Goal: Check status

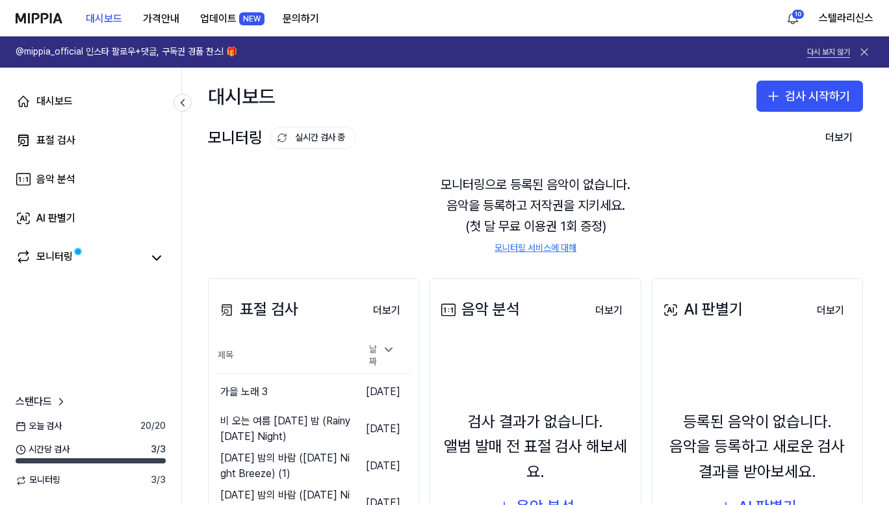
click at [844, 48] on button "다시 보지 않기" at bounding box center [829, 52] width 43 height 11
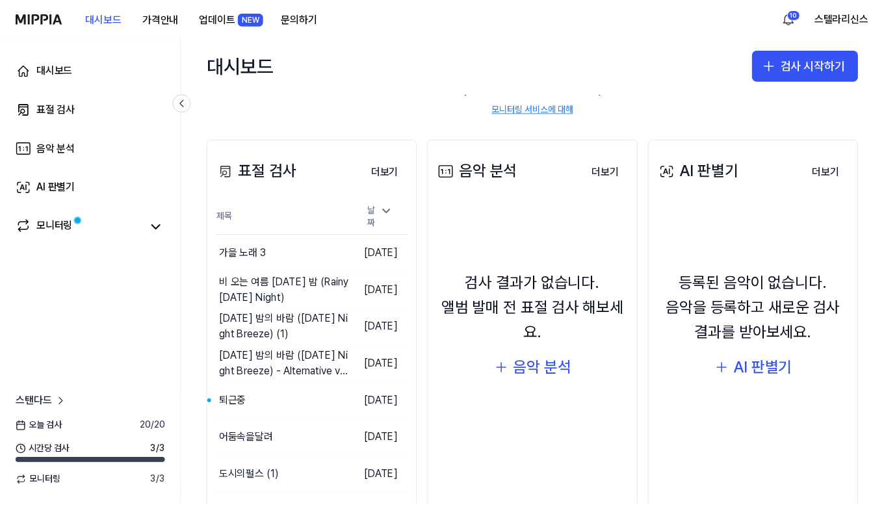
scroll to position [79, 0]
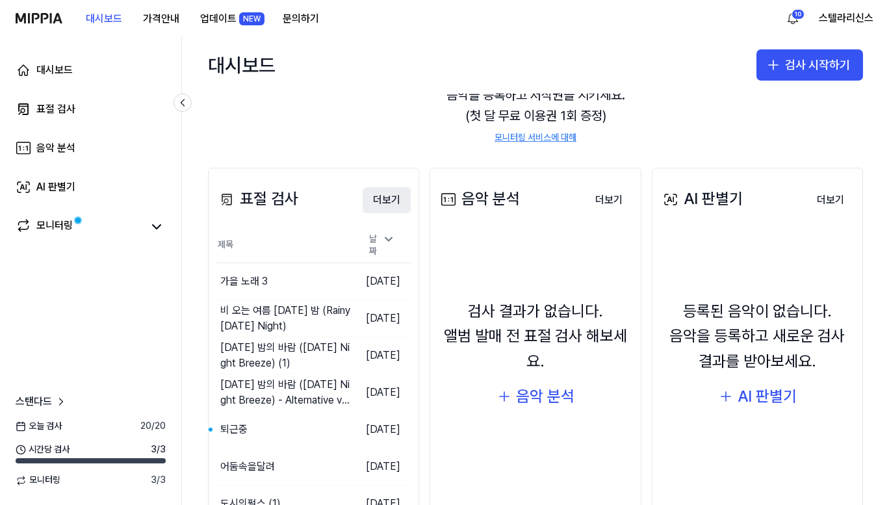
click at [390, 204] on button "더보기" at bounding box center [387, 200] width 48 height 26
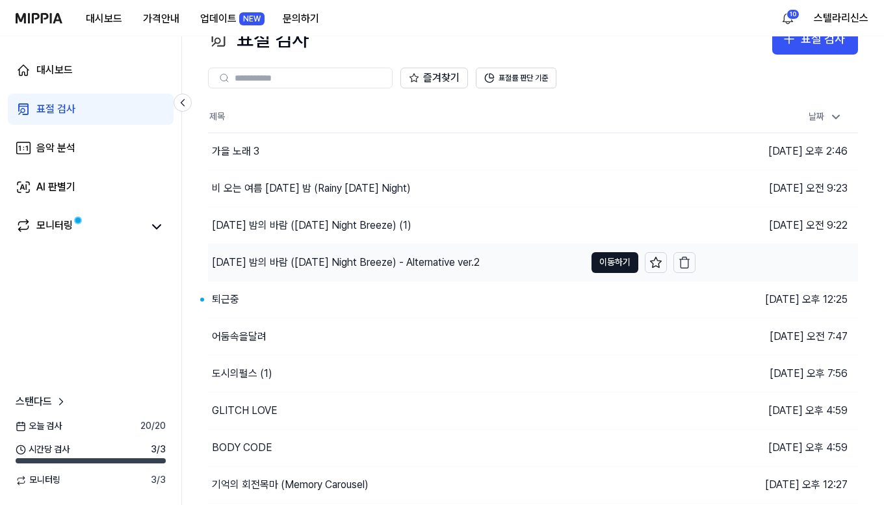
scroll to position [63, 0]
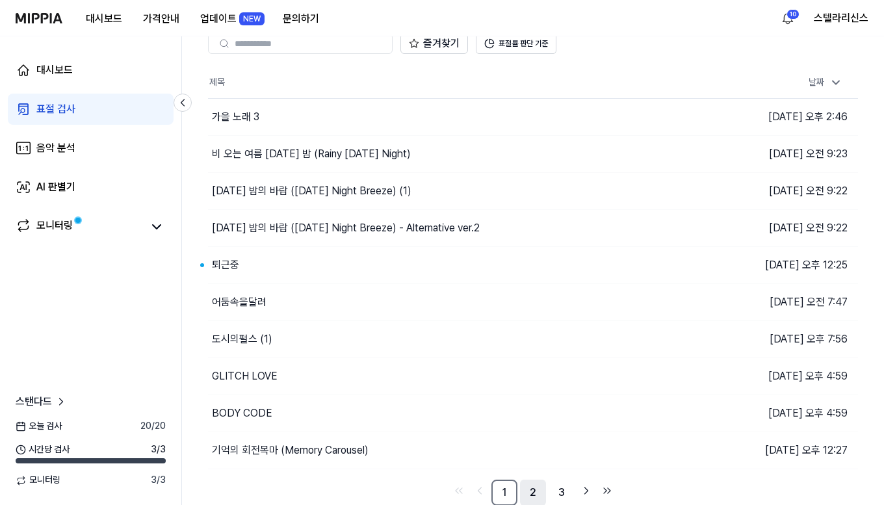
click at [534, 491] on link "2" at bounding box center [533, 493] width 26 height 26
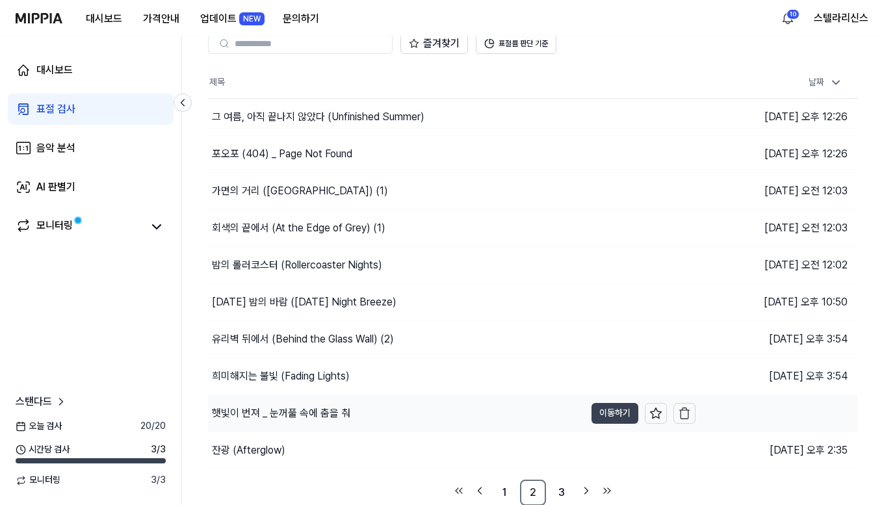
click at [604, 416] on button "이동하기" at bounding box center [615, 413] width 47 height 21
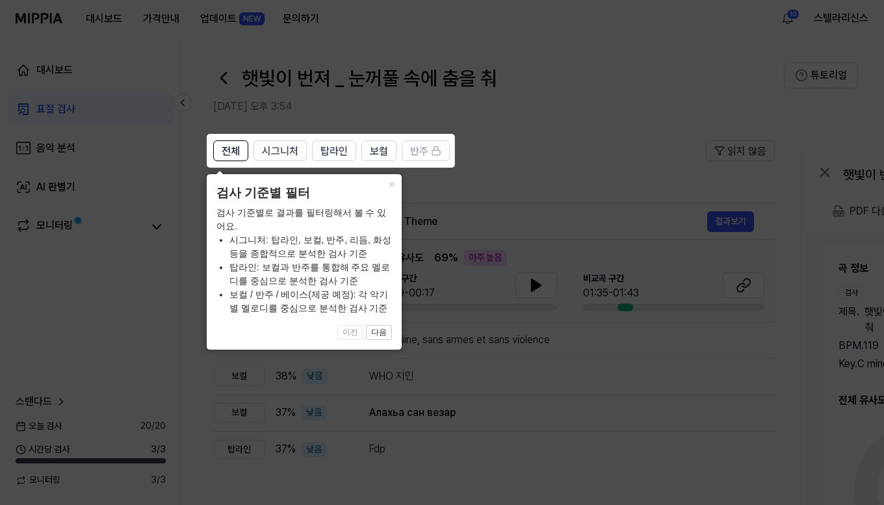
click at [548, 143] on icon at bounding box center [444, 252] width 889 height 505
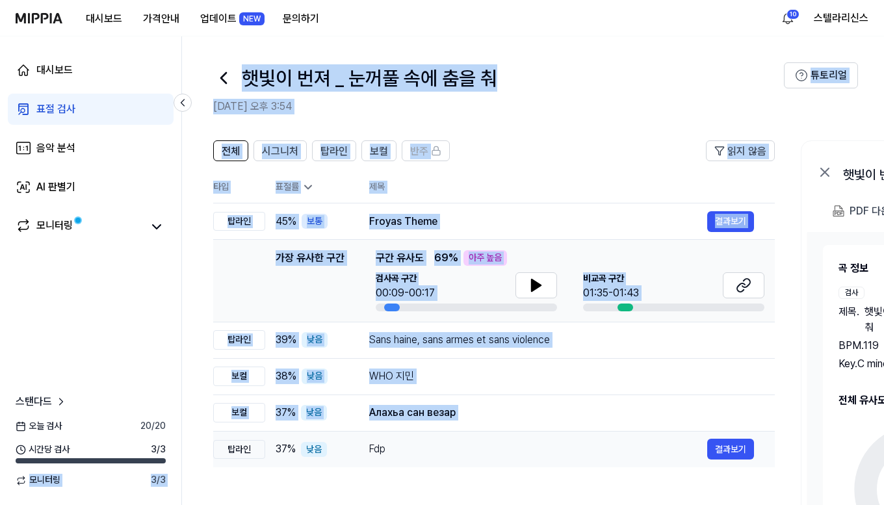
drag, startPoint x: 124, startPoint y: 460, endPoint x: 243, endPoint y: 464, distance: 119.1
click at [221, 462] on div "대시보드 표절 검사 음악 분석 AI 판별기 모니터링 스탠다드 오늘 검사 20 / 20 시간당 검사 3 / 3 모니터링 3 / 3 햇빛이 번져 …" at bounding box center [442, 270] width 884 height 469
click at [513, 470] on div "전체 시그니처 탑라인 보컬 반주 읽지 않음 전체 시그니처 탑라인 보컬 반주 타입 표절률 제목 표절률 읽지 않음 탑라인 45 % 보통 Froya…" at bounding box center [494, 384] width 562 height 489
click at [614, 464] on td "Fdp 결과보기" at bounding box center [562, 449] width 427 height 36
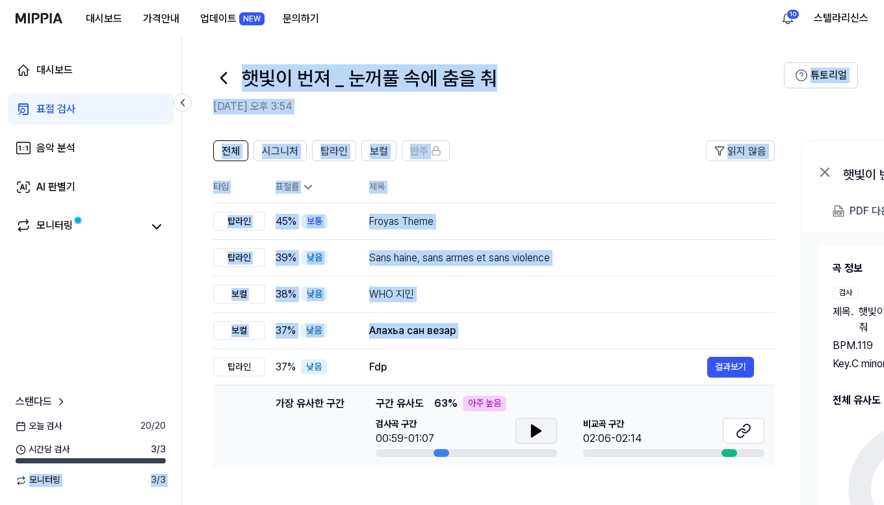
click at [545, 438] on button at bounding box center [537, 431] width 42 height 26
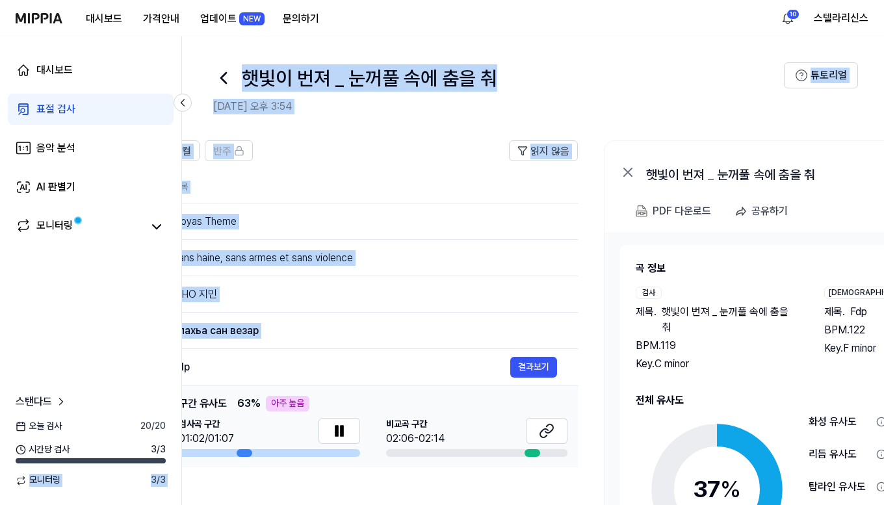
drag, startPoint x: 444, startPoint y: 454, endPoint x: 246, endPoint y: 453, distance: 197.7
click at [246, 453] on div at bounding box center [245, 453] width 16 height 8
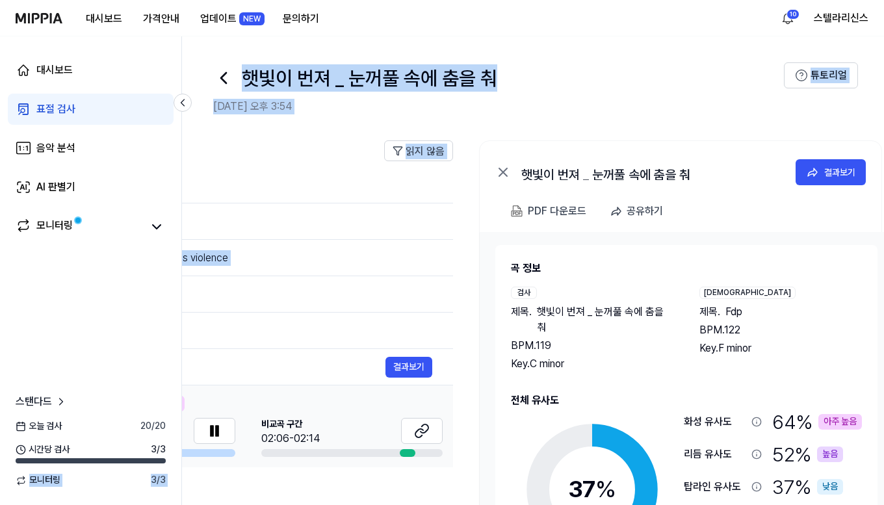
scroll to position [0, 346]
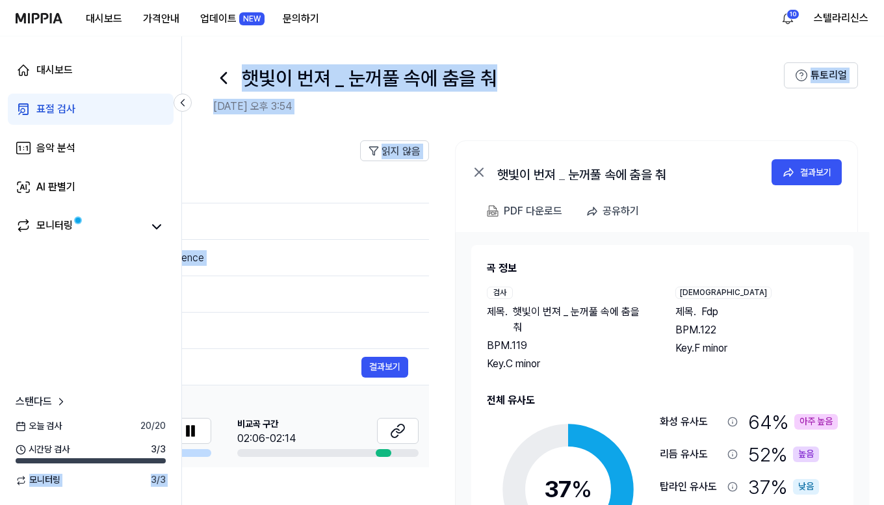
drag, startPoint x: 696, startPoint y: 419, endPoint x: 541, endPoint y: 406, distance: 155.2
click at [541, 406] on div "전체 유사도 37 % 안전 낮음 보통 높음 아주 높음 화성 유사도 64 % 아주 높음 리듬 유사도 52 % 높음 탑라인 유사도 37 % 낮음 …" at bounding box center [662, 504] width 351 height 222
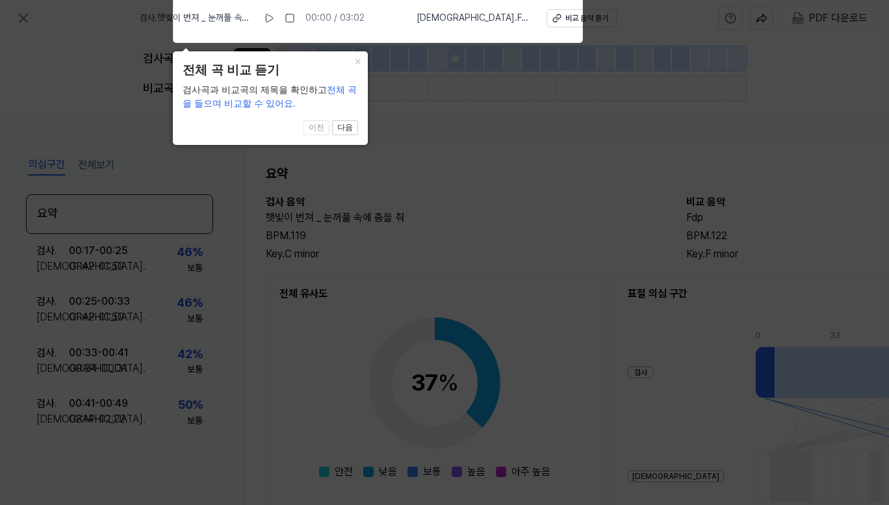
click at [516, 239] on icon at bounding box center [444, 249] width 889 height 512
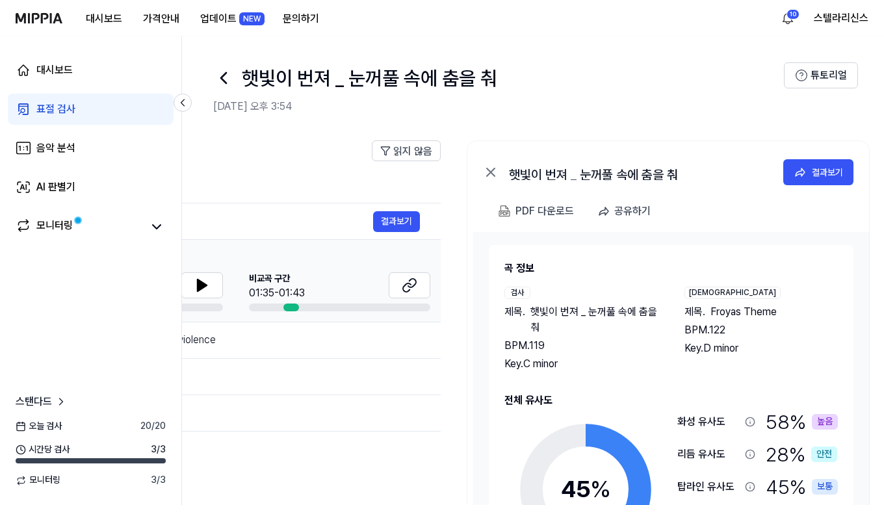
scroll to position [0, 341]
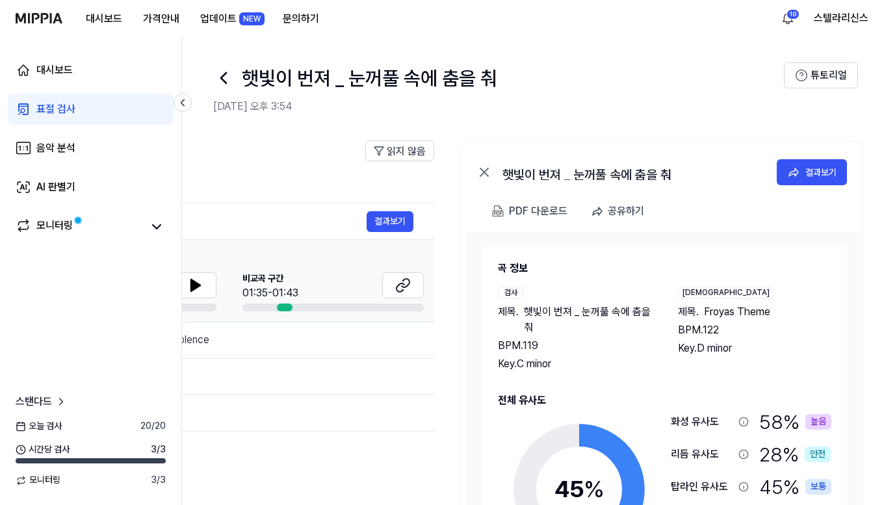
drag, startPoint x: 808, startPoint y: 466, endPoint x: 475, endPoint y: 424, distance: 335.6
click at [475, 424] on div "곡 정보 검사 제목 . 햇빛이 번져 _ 눈꺼풀 속에 춤을 춰 BPM. 119 Key. C minor 비교 제목 . Froyas Theme BP…" at bounding box center [665, 419] width 396 height 375
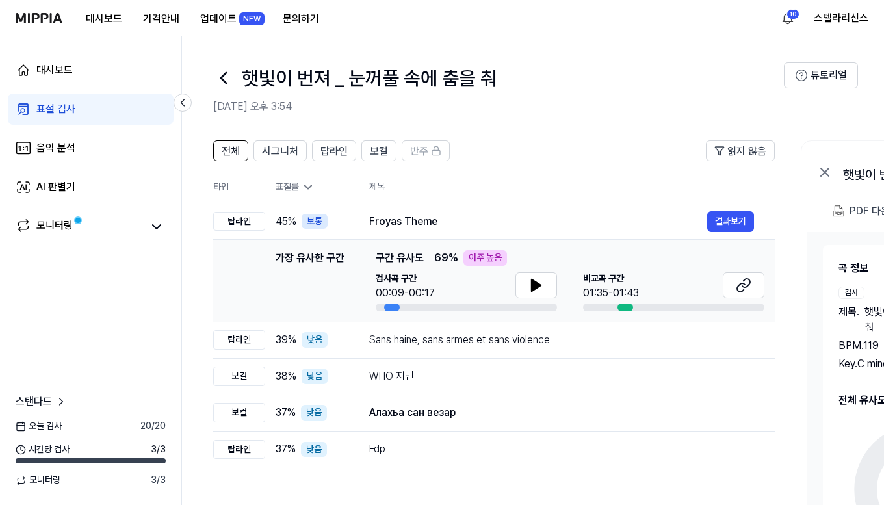
drag, startPoint x: 746, startPoint y: 114, endPoint x: 639, endPoint y: 118, distance: 106.7
click at [544, 109] on header "햇빛이 번져 _ 눈꺼풀 속에 춤을 춰 2025.09.16 오후 3:54 튜토리얼" at bounding box center [533, 81] width 702 height 91
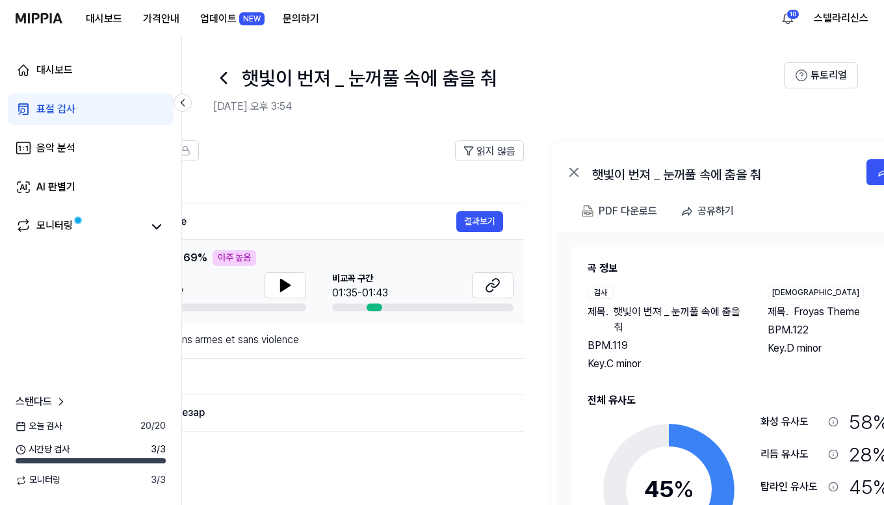
scroll to position [0, 276]
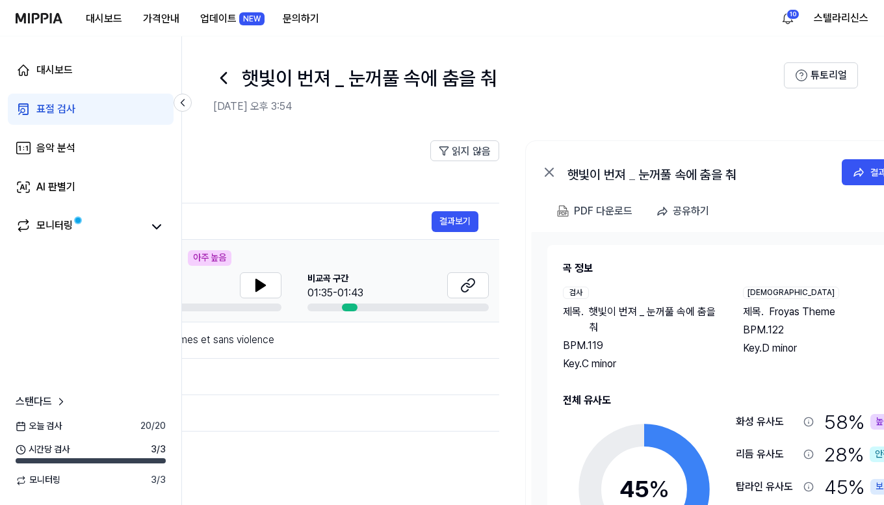
drag, startPoint x: 779, startPoint y: 185, endPoint x: 503, endPoint y: 189, distance: 275.7
click at [503, 189] on div "전체 시그니처 탑라인 보컬 반주 읽지 않음 전체 시그니처 탑라인 보컬 반주 타입 표절률 제목 표절률 읽지 않음 탑라인 45 % 보통 Froya…" at bounding box center [430, 391] width 1048 height 528
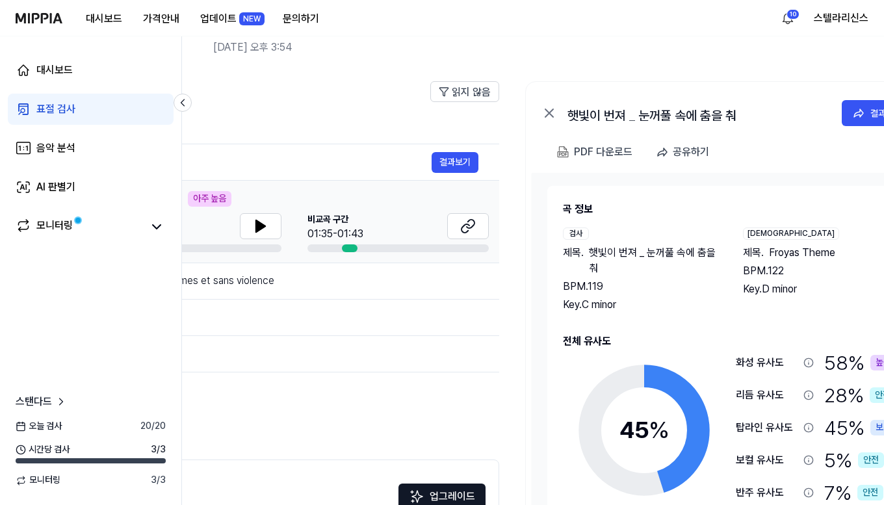
scroll to position [0, 0]
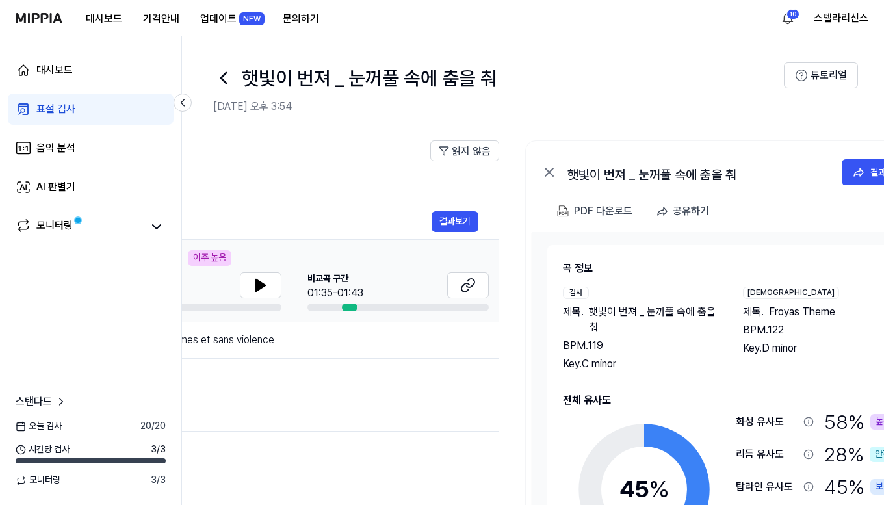
drag, startPoint x: 566, startPoint y: 120, endPoint x: 794, endPoint y: 118, distance: 228.2
click at [794, 118] on header "햇빛이 번져 _ 눈꺼풀 속에 춤을 춰 2025.09.16 오후 3:54 튜토리얼" at bounding box center [533, 81] width 702 height 91
click at [264, 280] on icon at bounding box center [261, 286] width 16 height 16
drag, startPoint x: 349, startPoint y: 111, endPoint x: 635, endPoint y: 116, distance: 286.8
click at [635, 116] on header "햇빛이 번져 _ 눈꺼풀 속에 춤을 춰 2025.09.16 오후 3:54 튜토리얼" at bounding box center [533, 81] width 702 height 91
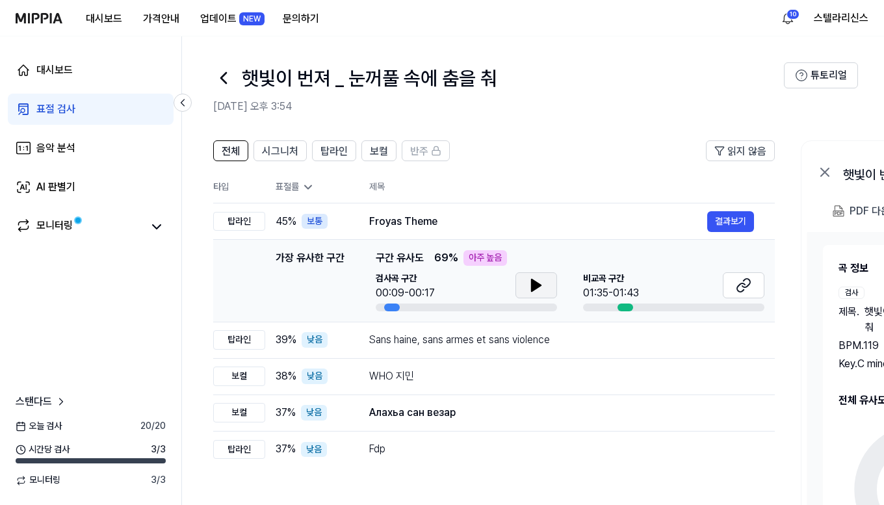
drag, startPoint x: 486, startPoint y: 187, endPoint x: 770, endPoint y: 202, distance: 284.5
click at [770, 202] on th "제목" at bounding box center [572, 187] width 406 height 31
